Goal: Information Seeking & Learning: Learn about a topic

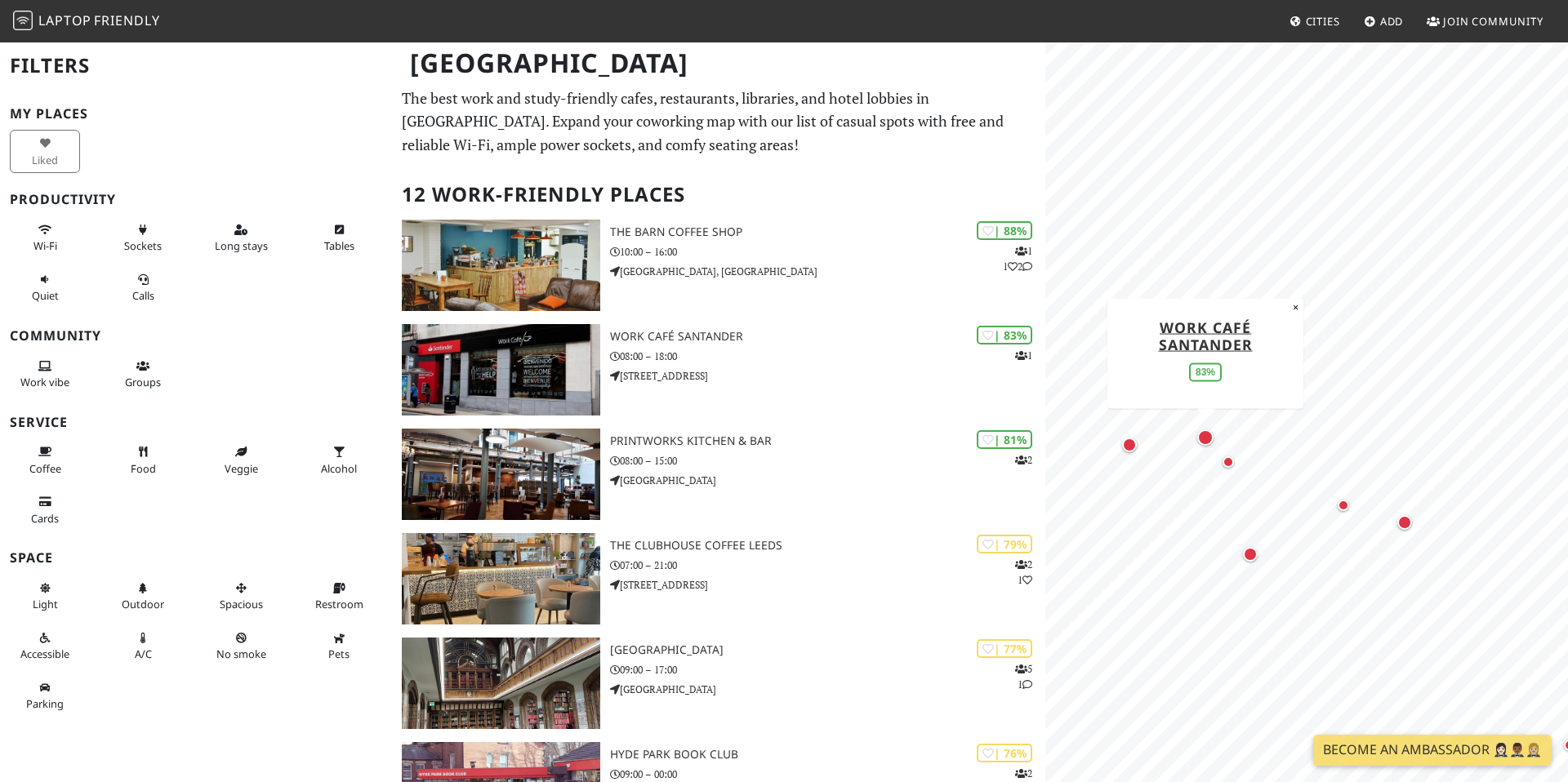
click at [1205, 437] on div "Map marker" at bounding box center [1205, 437] width 16 height 16
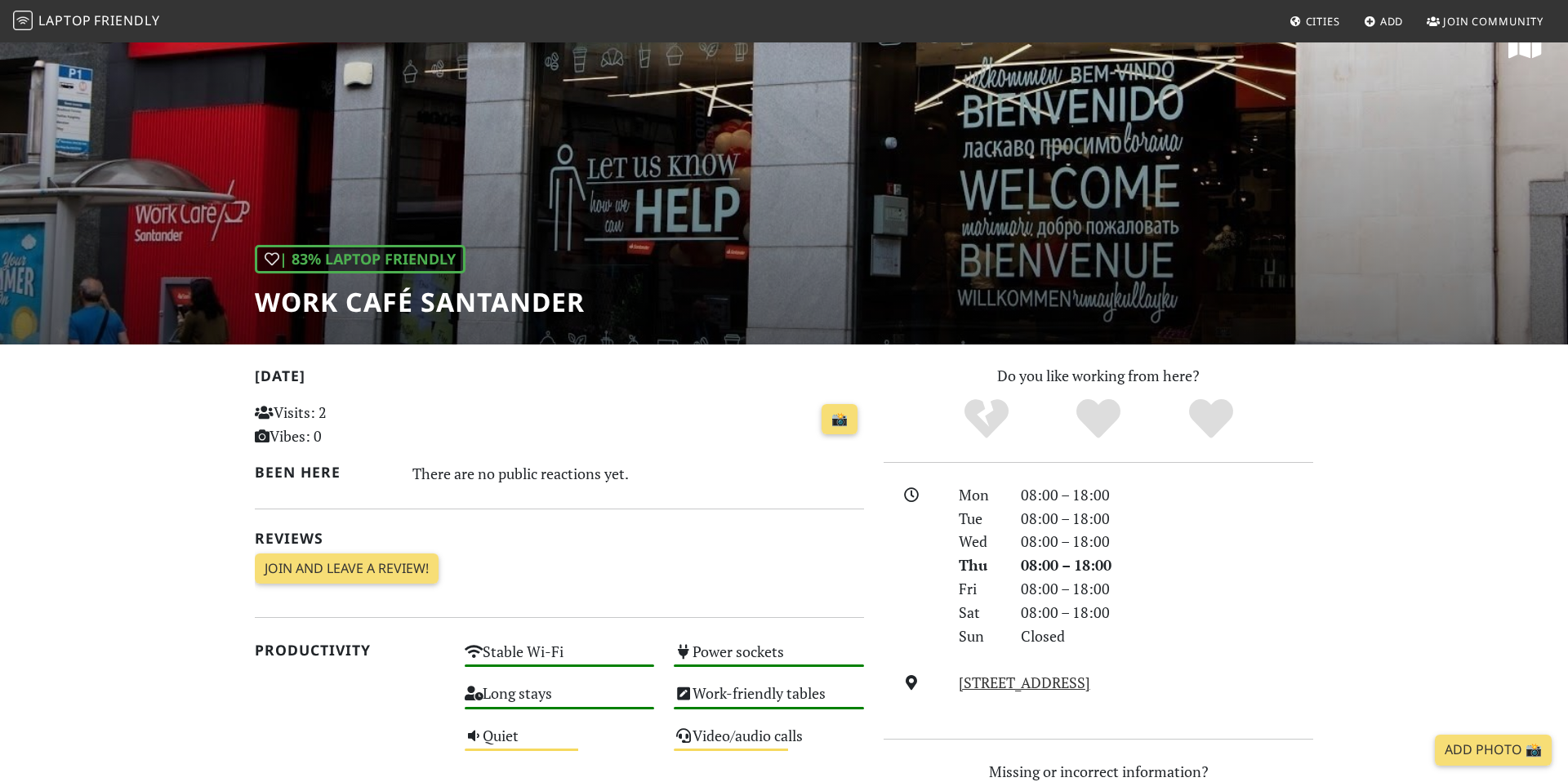
scroll to position [38, 0]
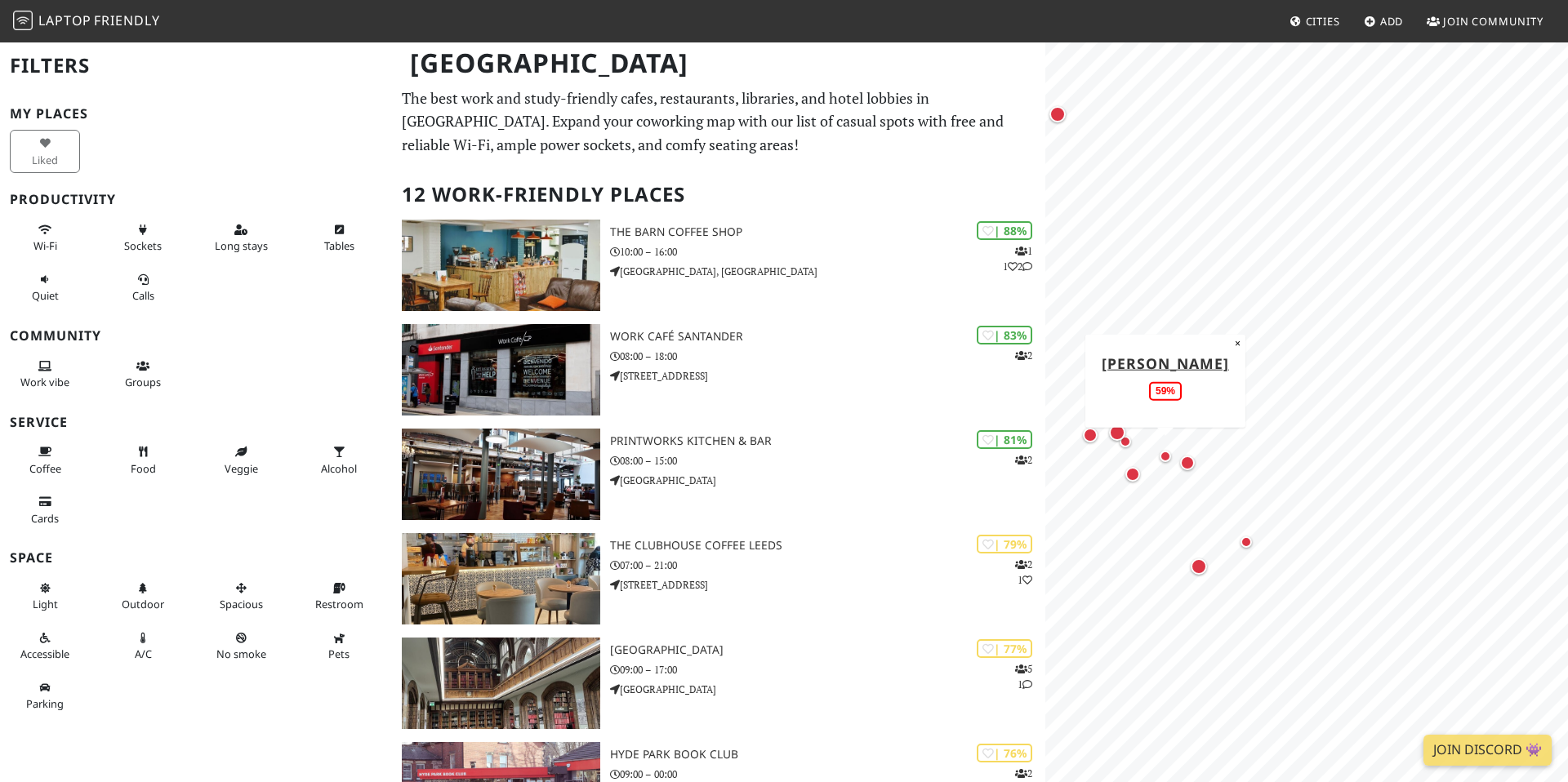
click at [1165, 455] on div "Map marker" at bounding box center [1165, 456] width 11 height 11
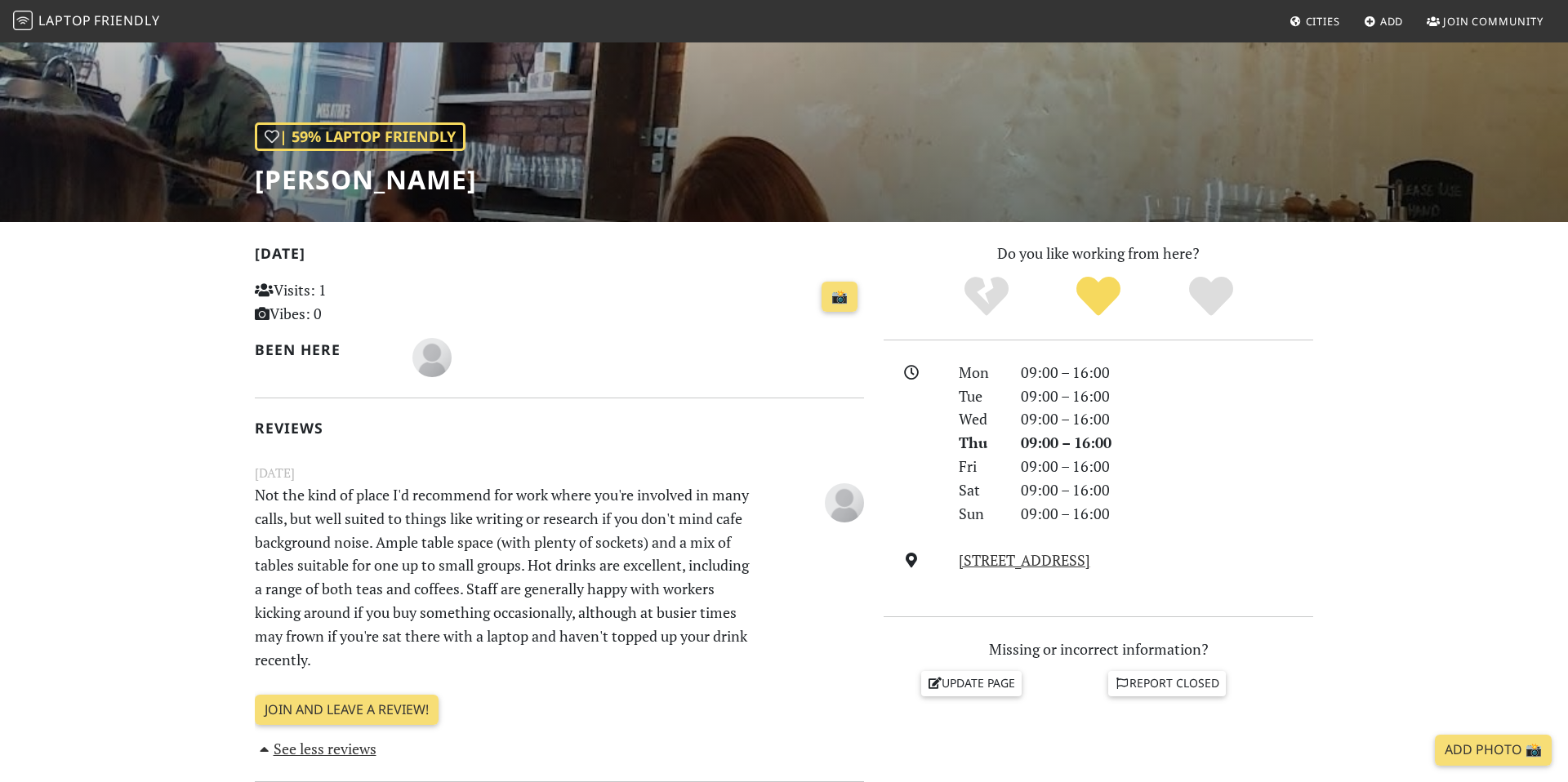
scroll to position [165, 0]
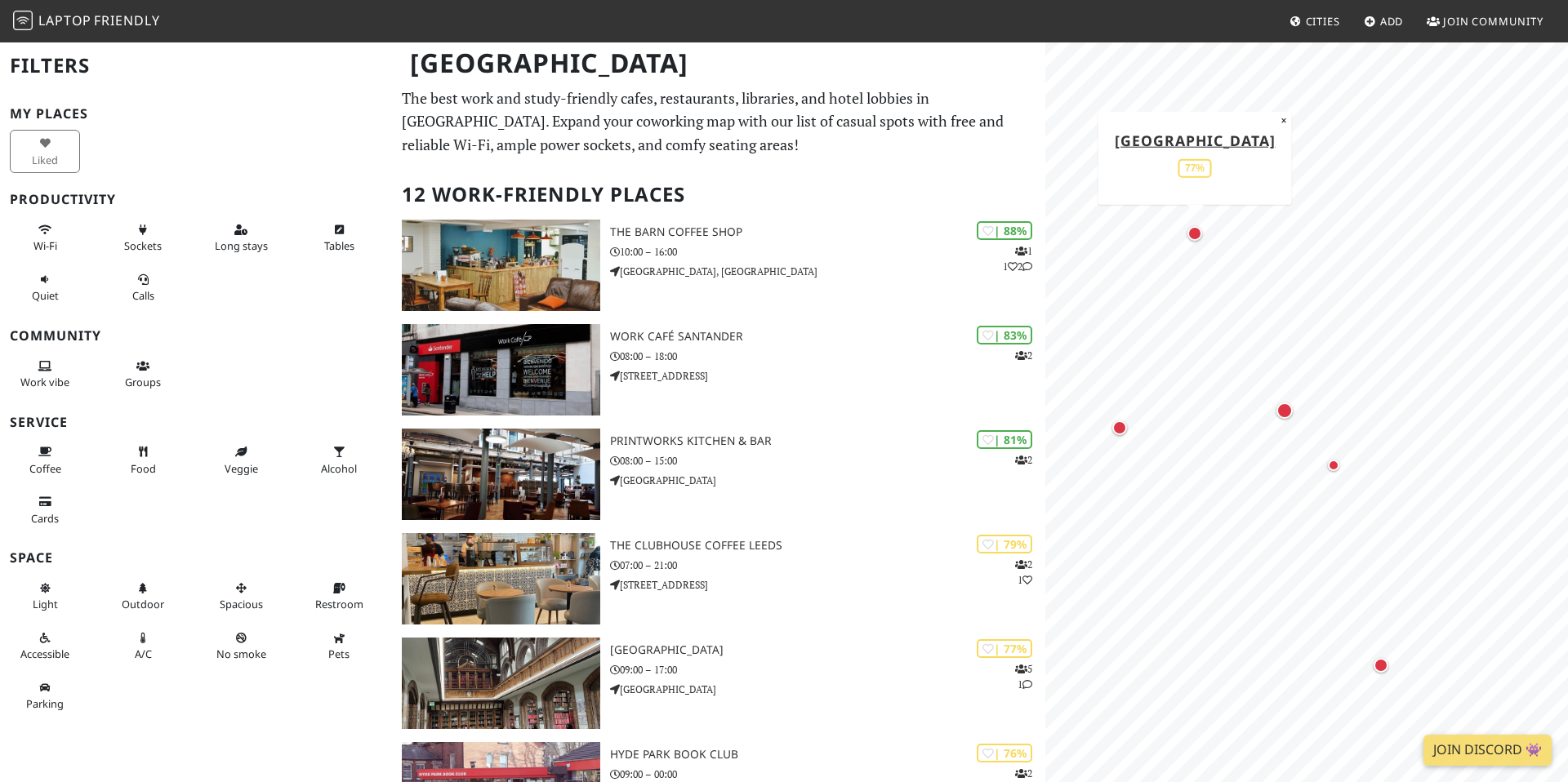
click at [1197, 230] on div "Map marker" at bounding box center [1195, 233] width 15 height 15
